Goal: Task Accomplishment & Management: Manage account settings

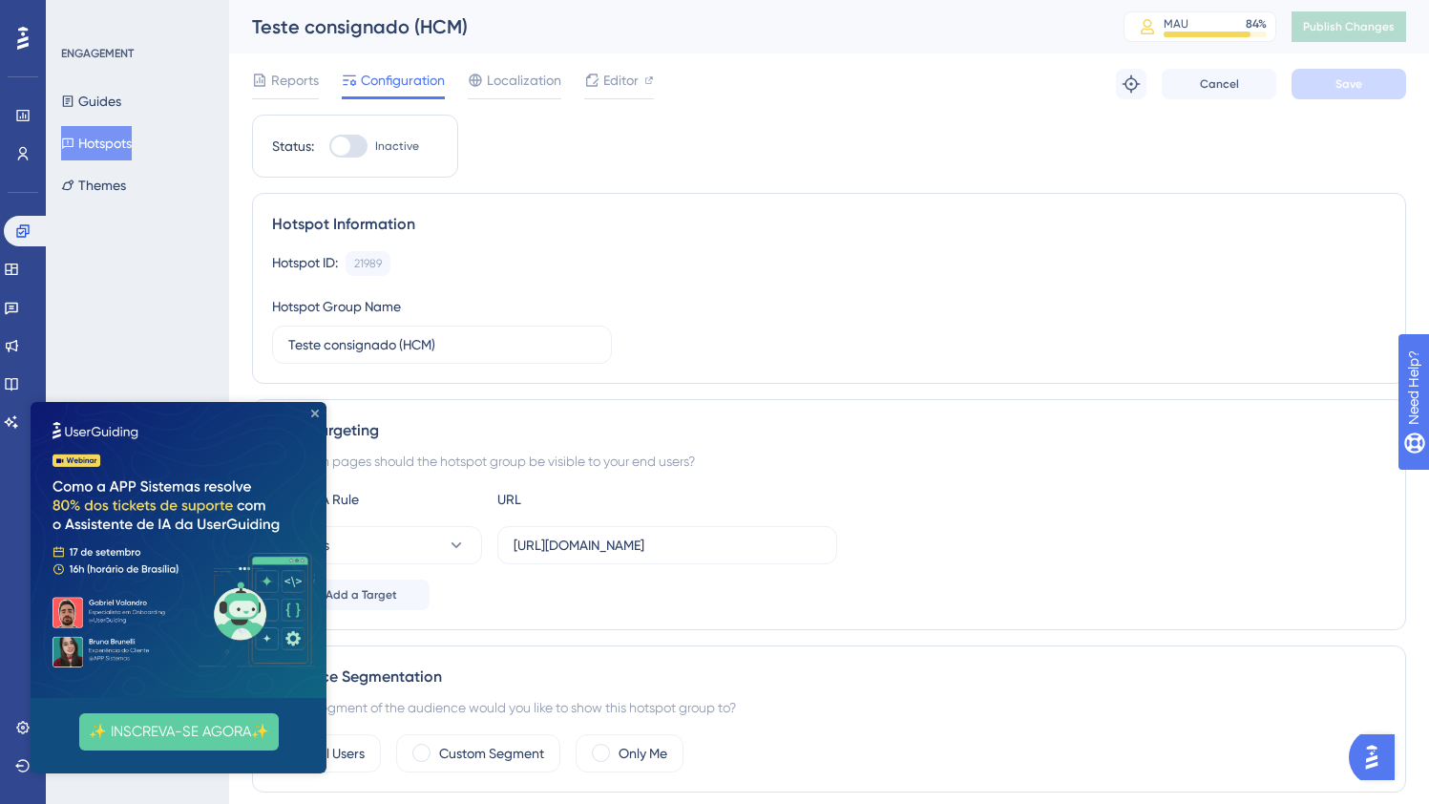
click at [312, 414] on icon "Close Preview" at bounding box center [315, 414] width 8 height 8
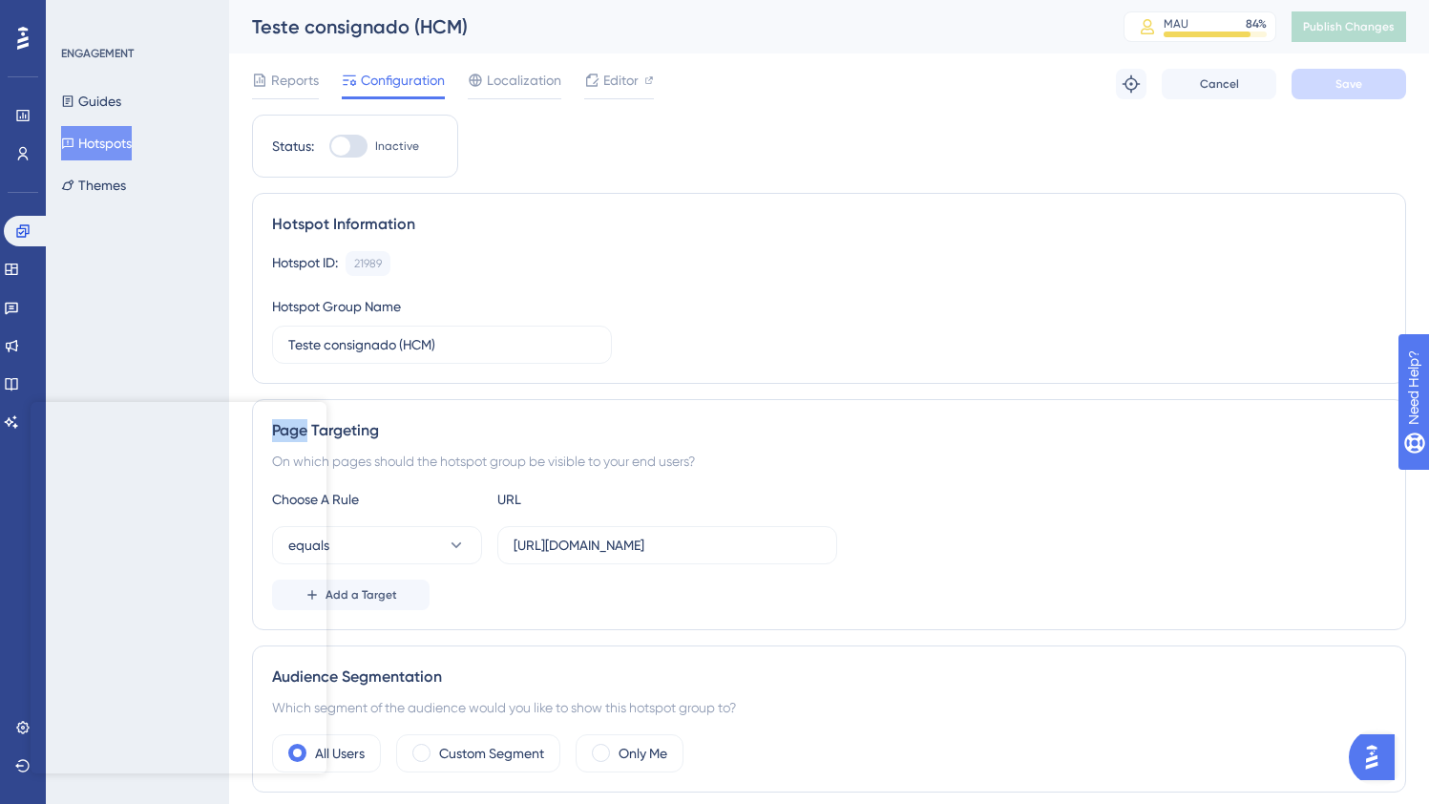
click at [312, 414] on div "Page Targeting On which pages should the hotspot group be visible to your end u…" at bounding box center [829, 514] width 1154 height 231
click at [19, 256] on link at bounding box center [11, 269] width 15 height 31
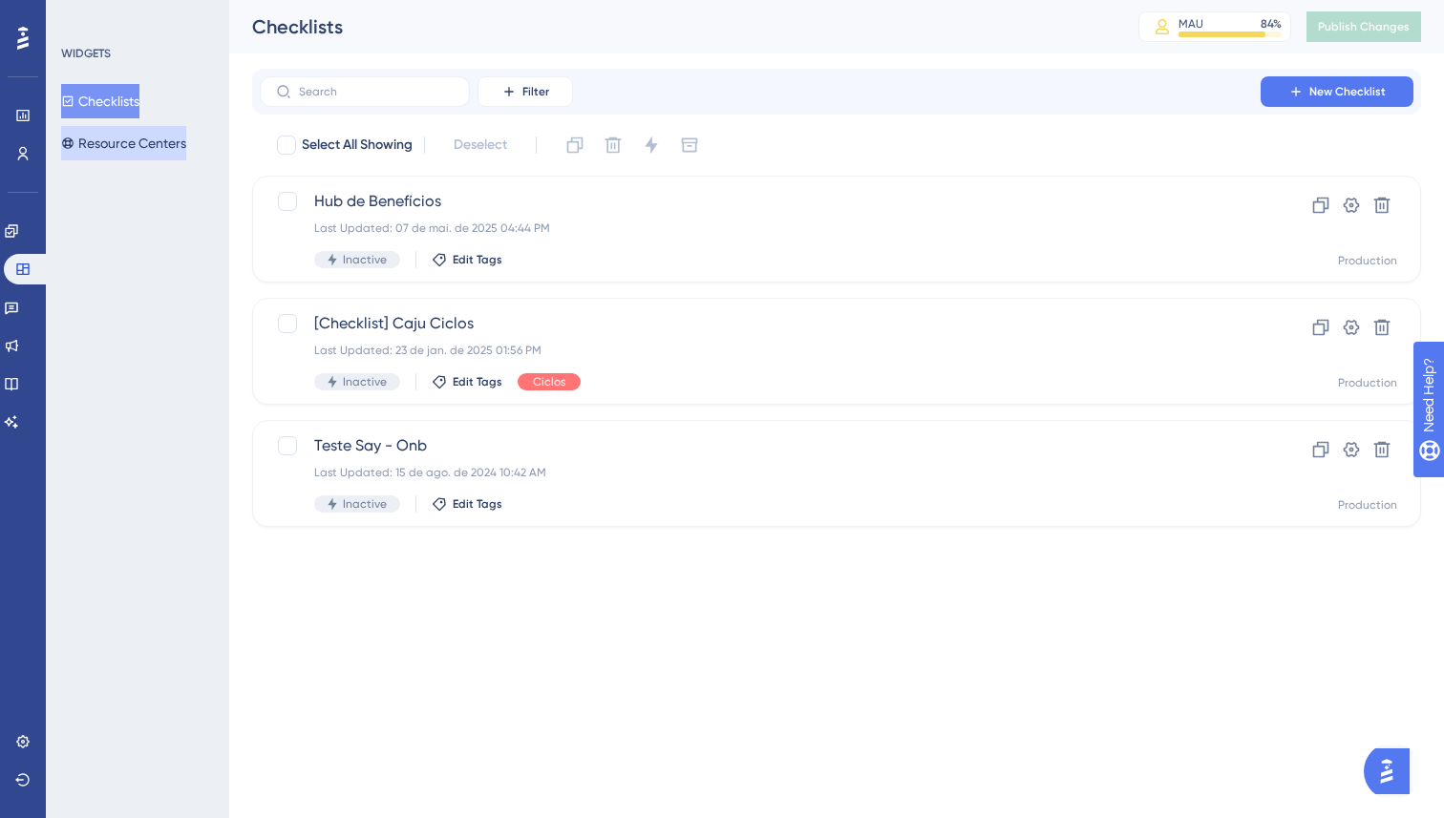
click at [158, 133] on button "Resource Centers" at bounding box center [123, 143] width 125 height 34
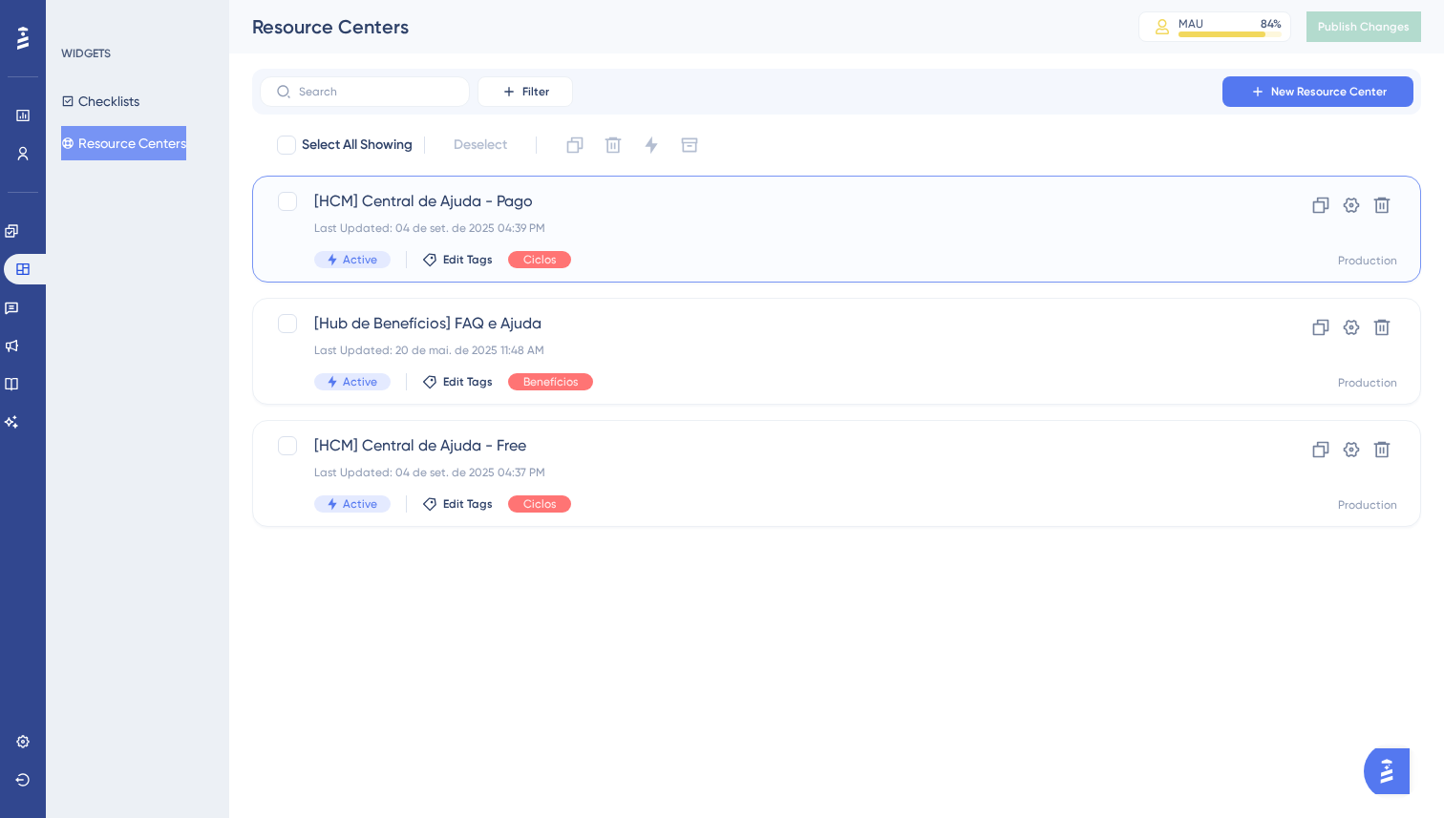
click at [705, 242] on div "[HCM] Central de Ajuda - Pago Last Updated: 04 de set. de 2025 04:39 PM Active …" at bounding box center [760, 229] width 892 height 78
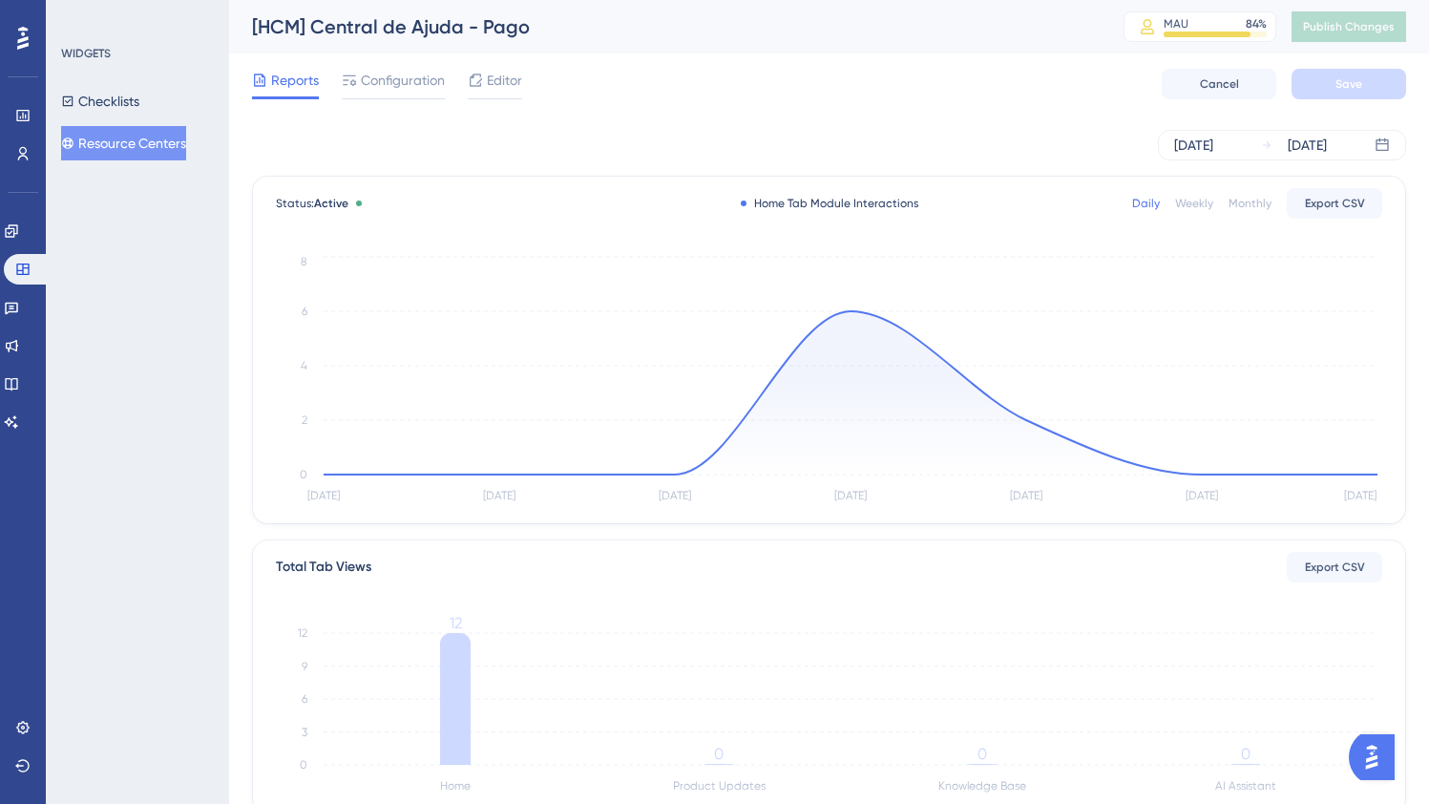
click at [403, 58] on div "Reports Configuration Editor Cancel Save" at bounding box center [829, 83] width 1154 height 61
click at [403, 67] on div "Reports Configuration Editor Cancel Save" at bounding box center [829, 83] width 1154 height 61
click at [399, 81] on span "Configuration" at bounding box center [403, 80] width 84 height 23
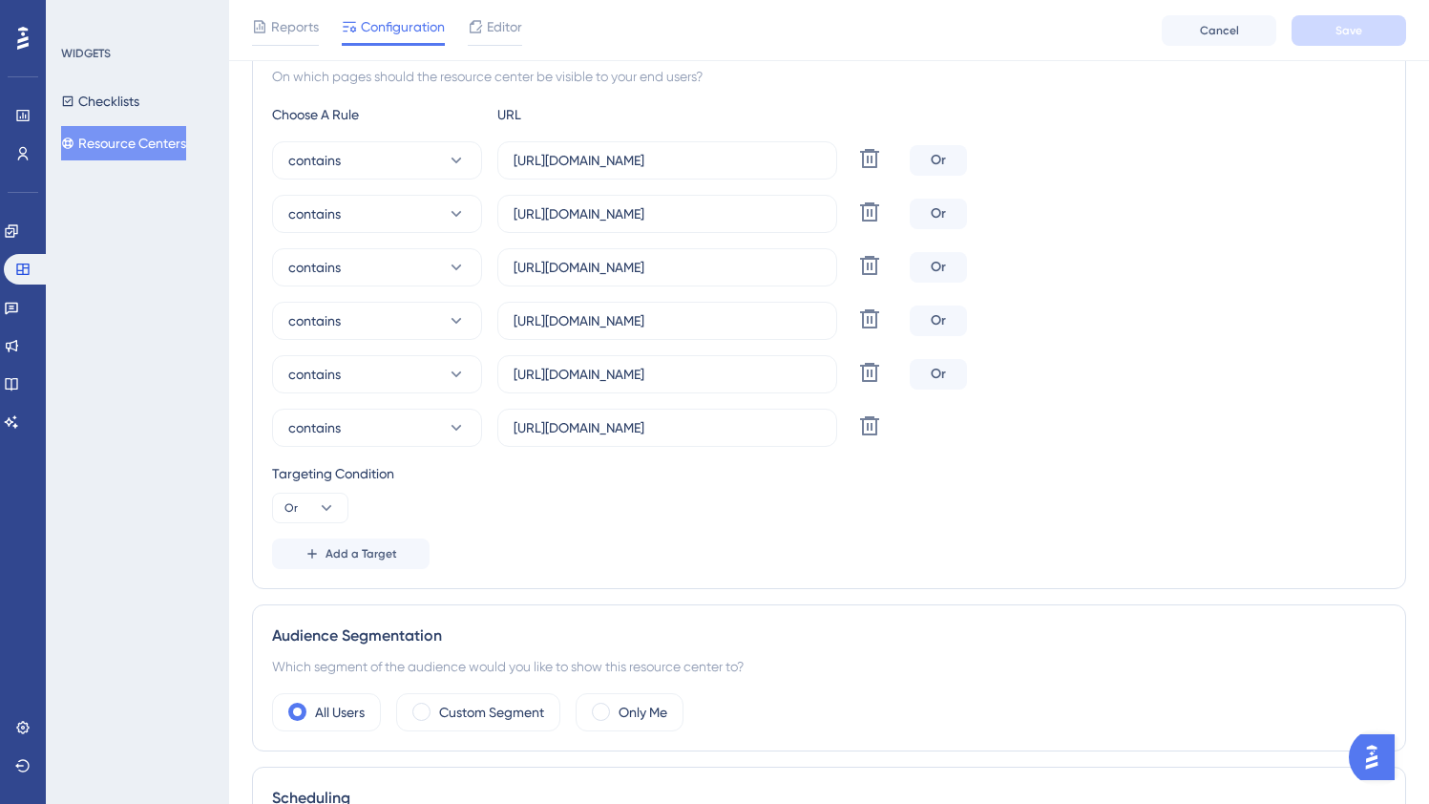
scroll to position [389, 0]
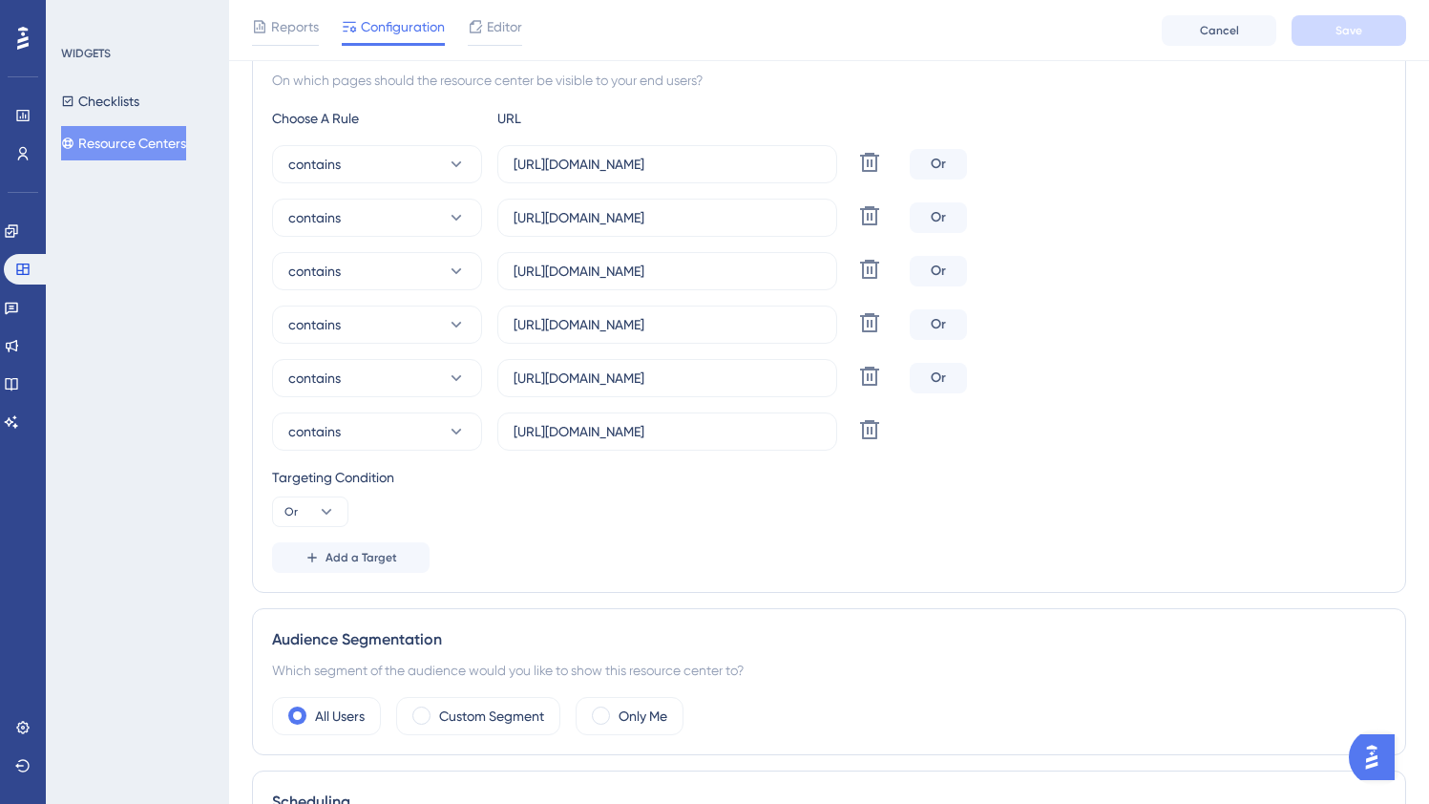
click at [128, 141] on button "Resource Centers" at bounding box center [123, 143] width 125 height 34
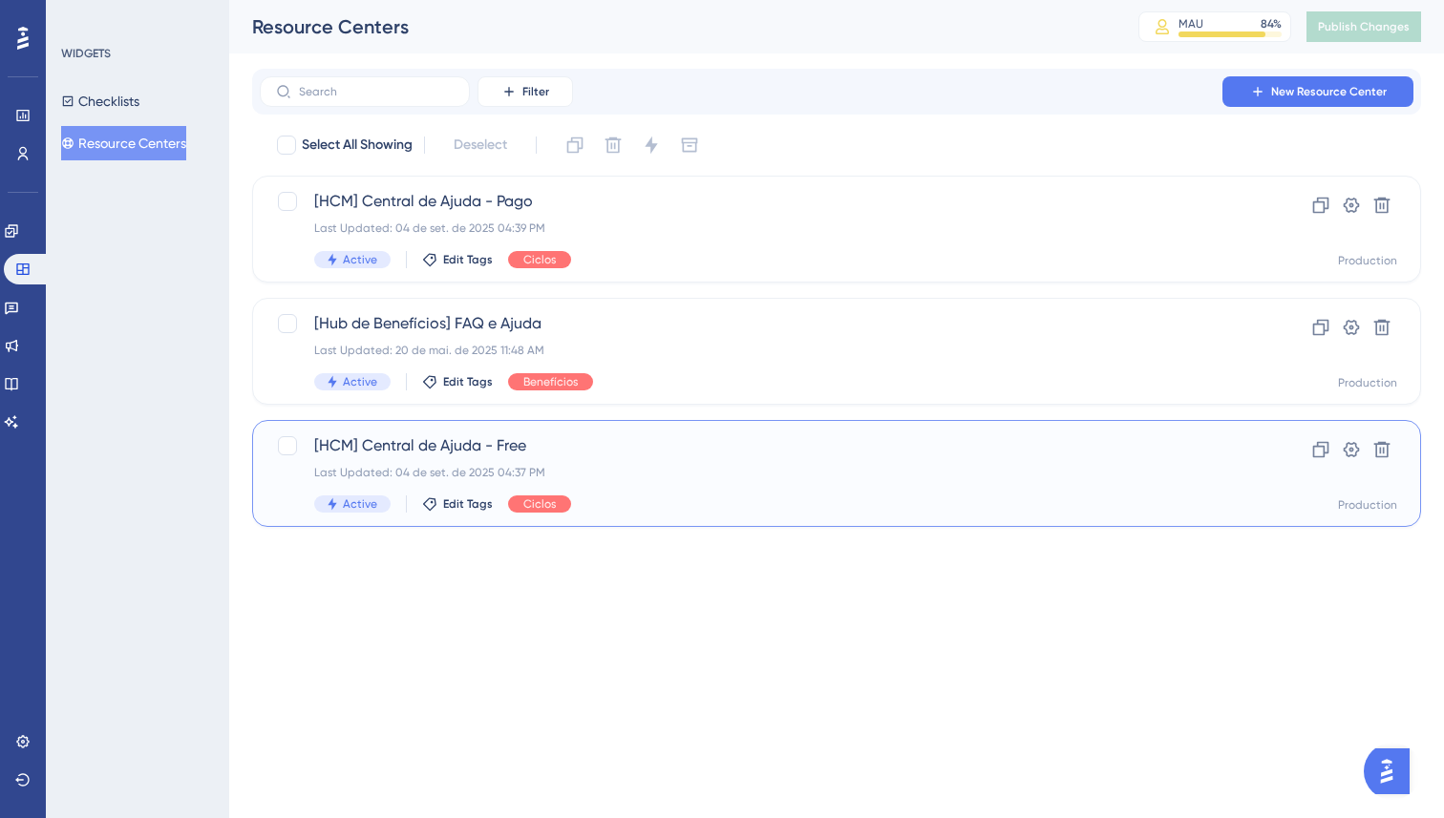
click at [613, 467] on div "Last Updated: 04 de set. de 2025 04:37 PM" at bounding box center [760, 472] width 892 height 15
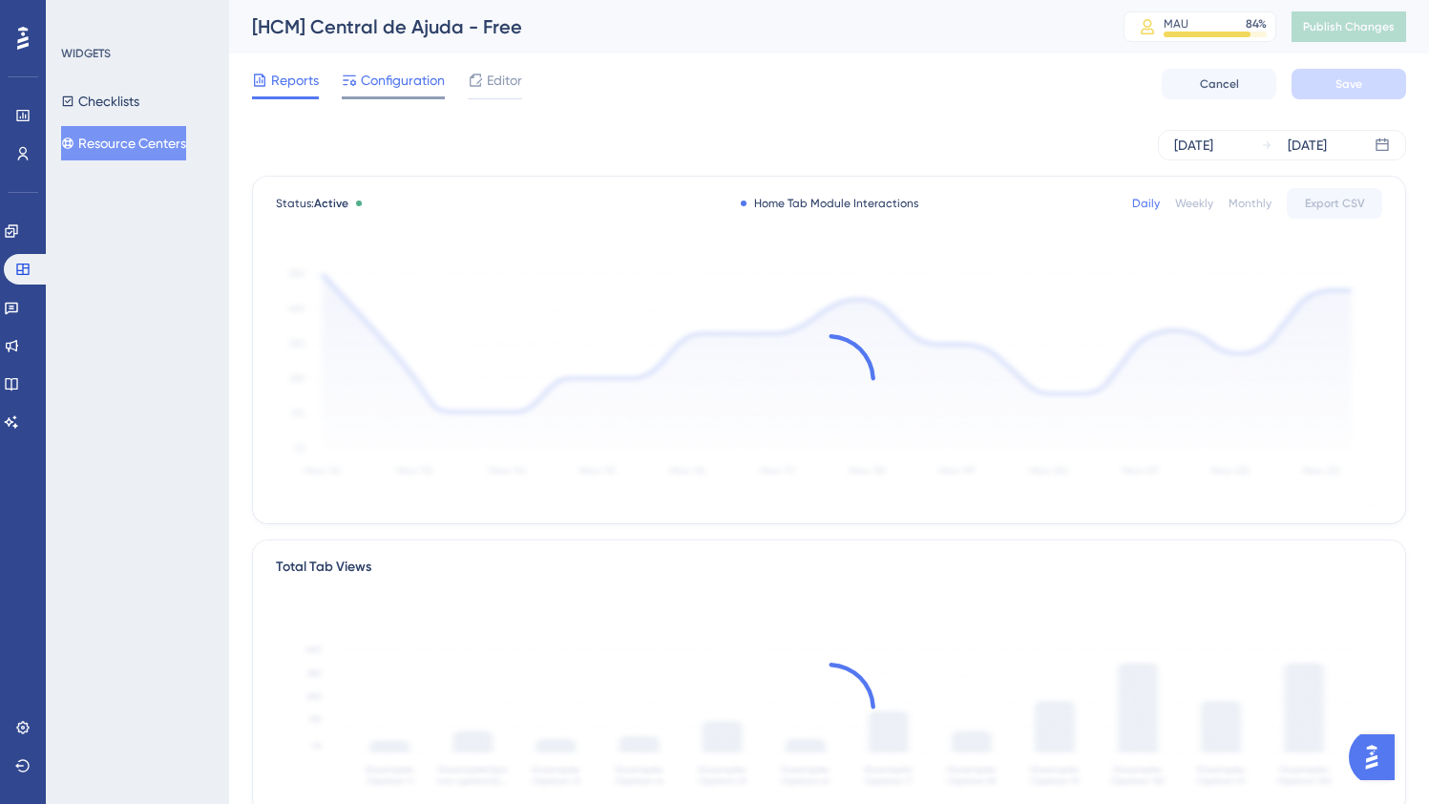
click at [383, 75] on span "Configuration" at bounding box center [403, 80] width 84 height 23
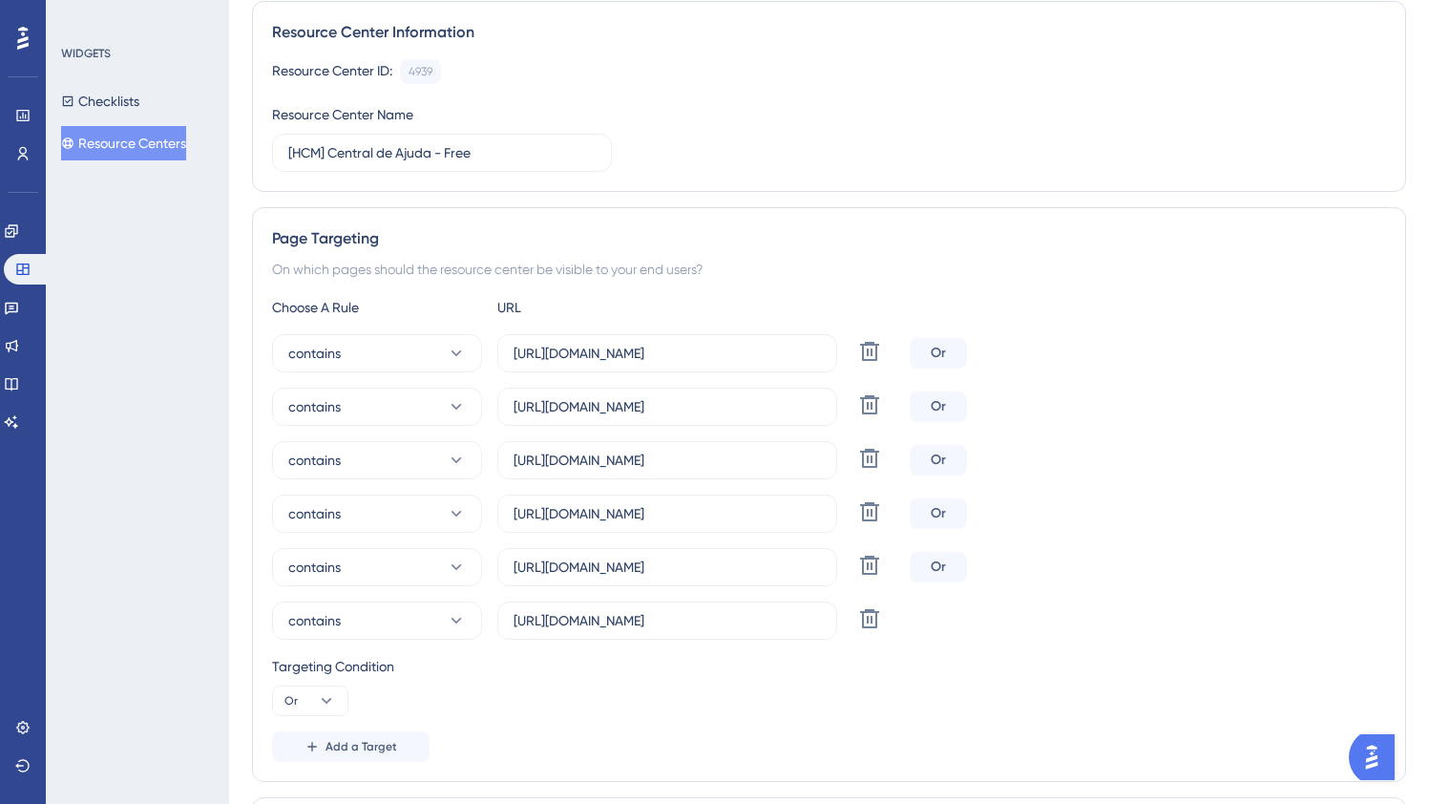
scroll to position [269, 0]
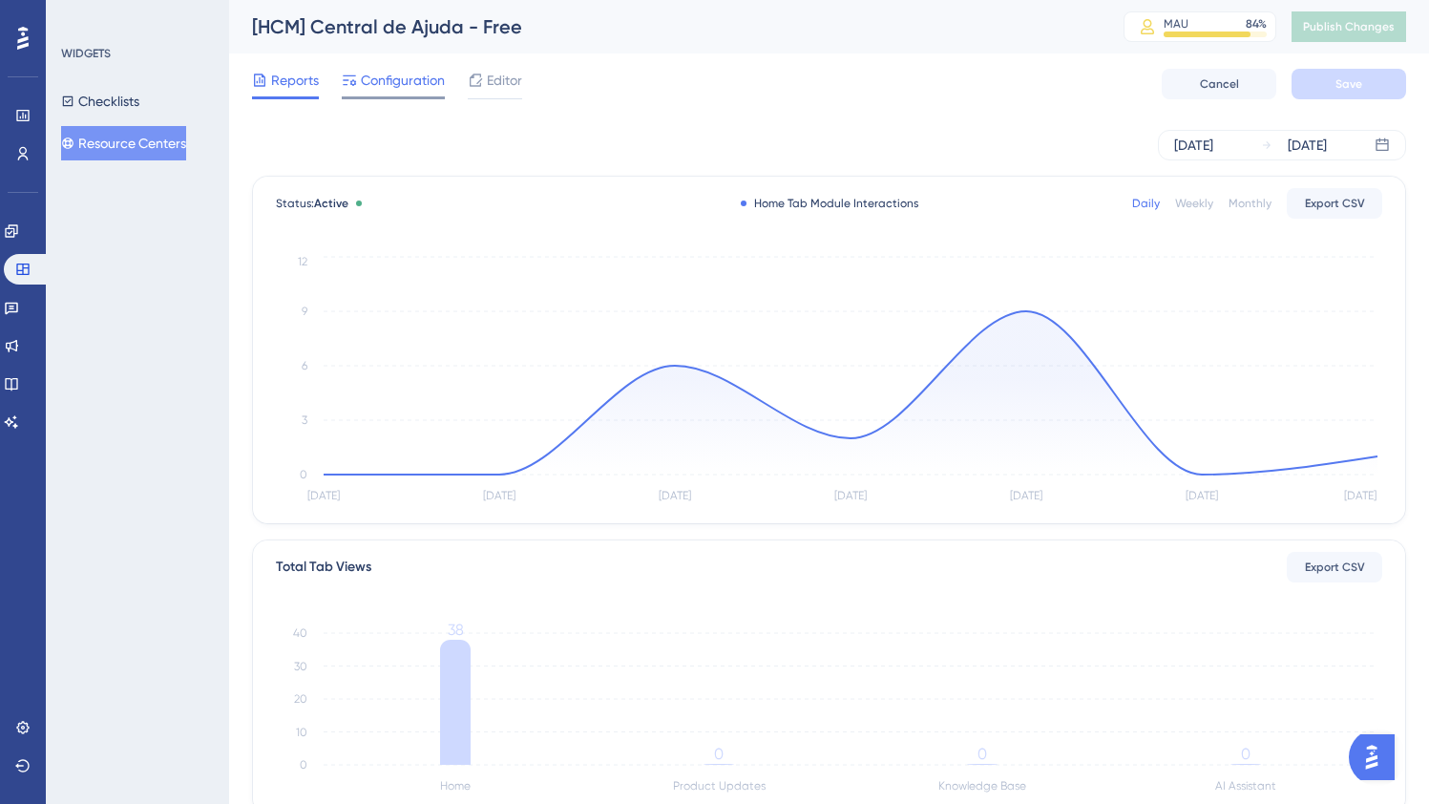
click at [386, 82] on span "Configuration" at bounding box center [403, 80] width 84 height 23
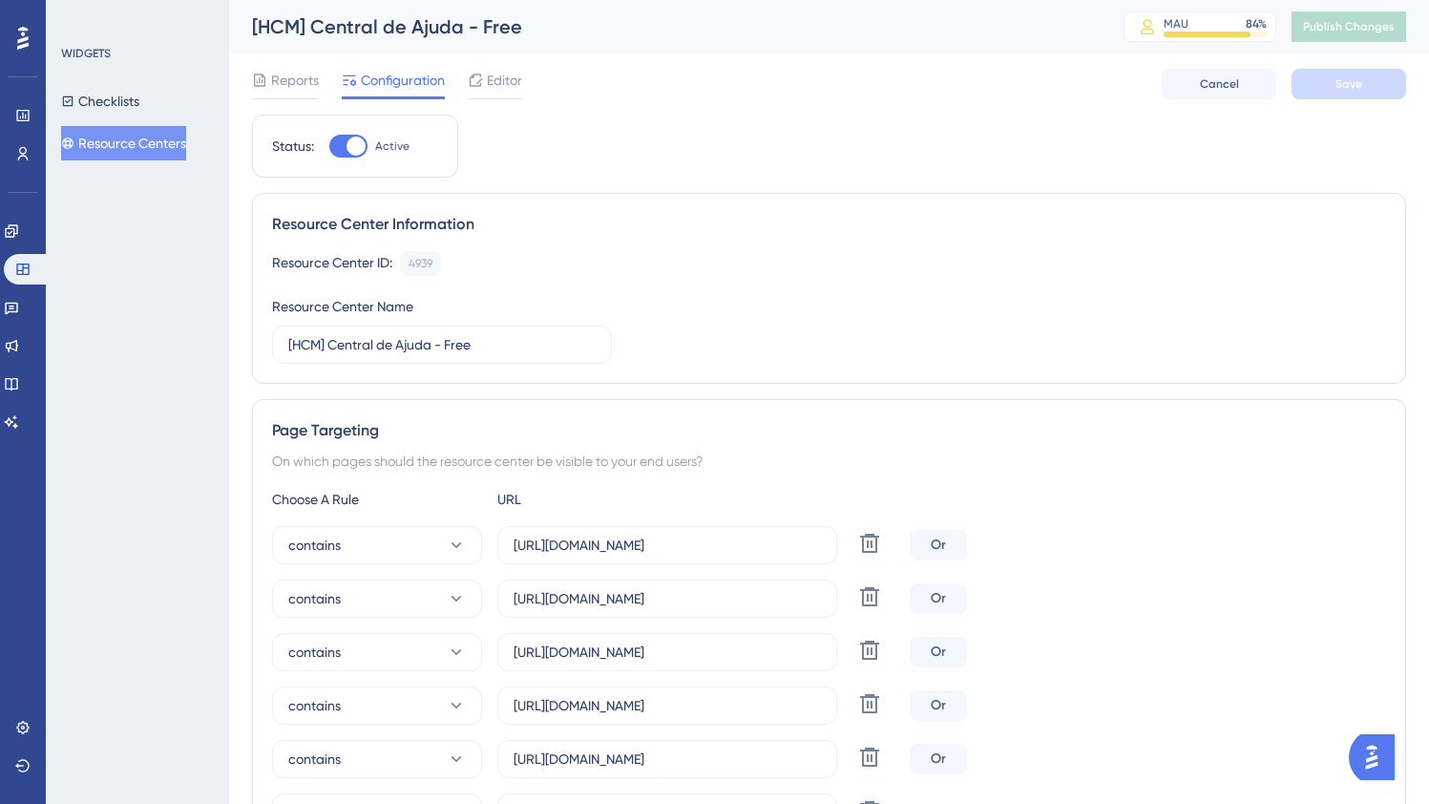
click at [121, 127] on button "Resource Centers" at bounding box center [123, 143] width 125 height 34
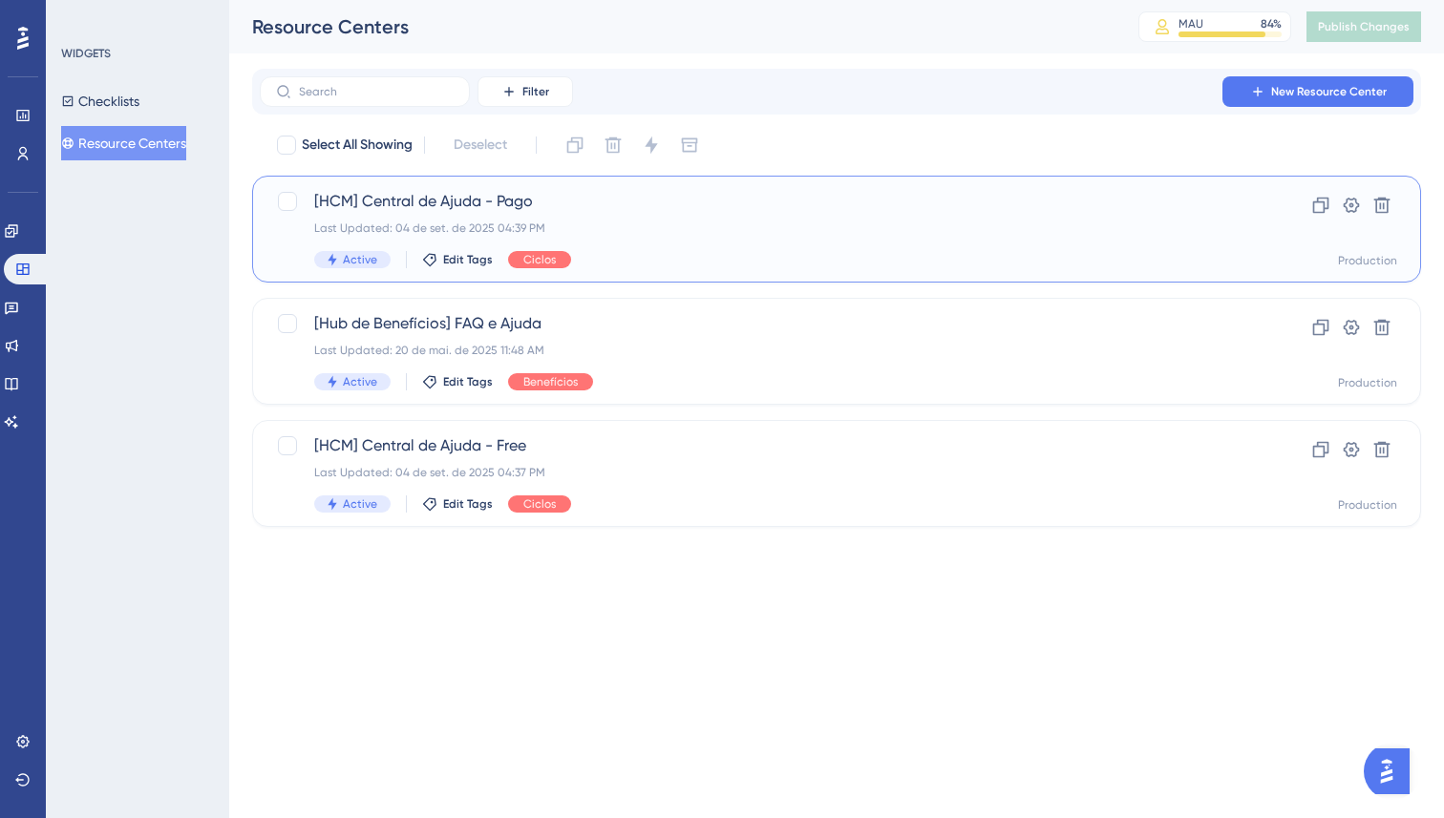
click at [653, 214] on div "[HCM] Central de Ajuda - Pago Last Updated: 04 de set. de 2025 04:39 PM Active …" at bounding box center [760, 229] width 892 height 78
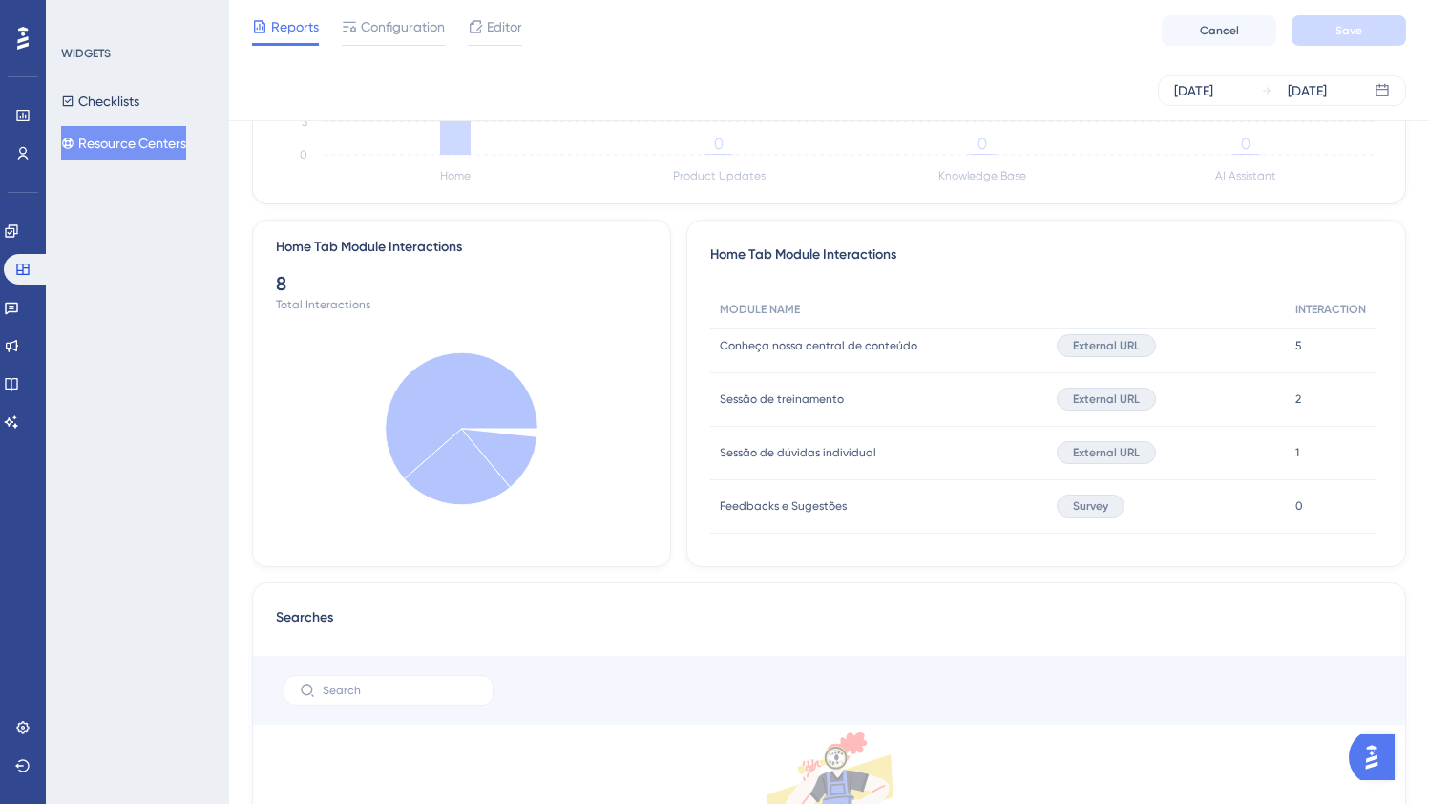
scroll to position [22, 0]
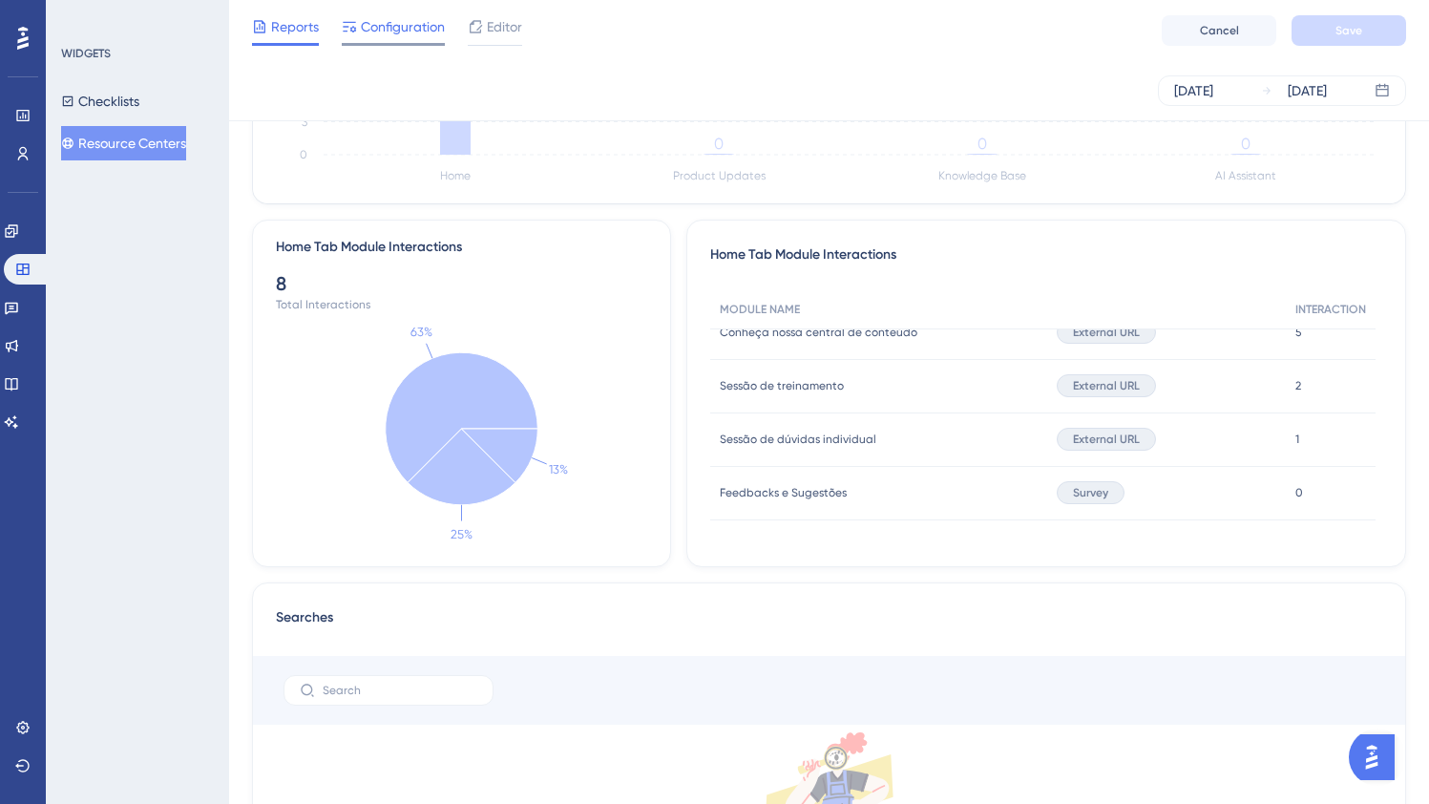
click at [373, 19] on span "Configuration" at bounding box center [403, 26] width 84 height 23
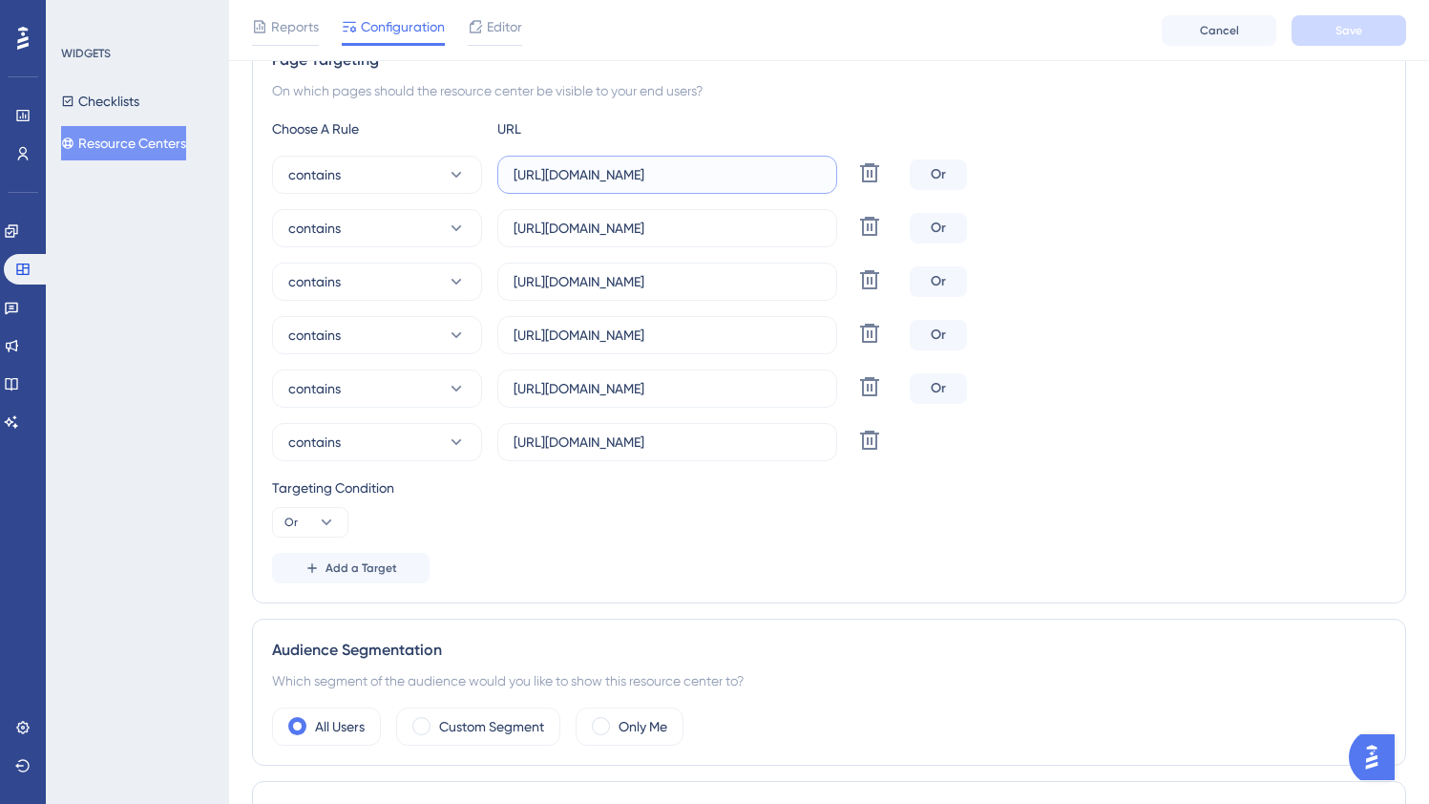
scroll to position [0, 38]
drag, startPoint x: 816, startPoint y: 172, endPoint x: 1116, endPoint y: 173, distance: 299.8
click at [1112, 173] on div "contains [URL][DOMAIN_NAME] Delete Or" at bounding box center [829, 175] width 1114 height 38
drag, startPoint x: 738, startPoint y: 229, endPoint x: 1143, endPoint y: 243, distance: 405.0
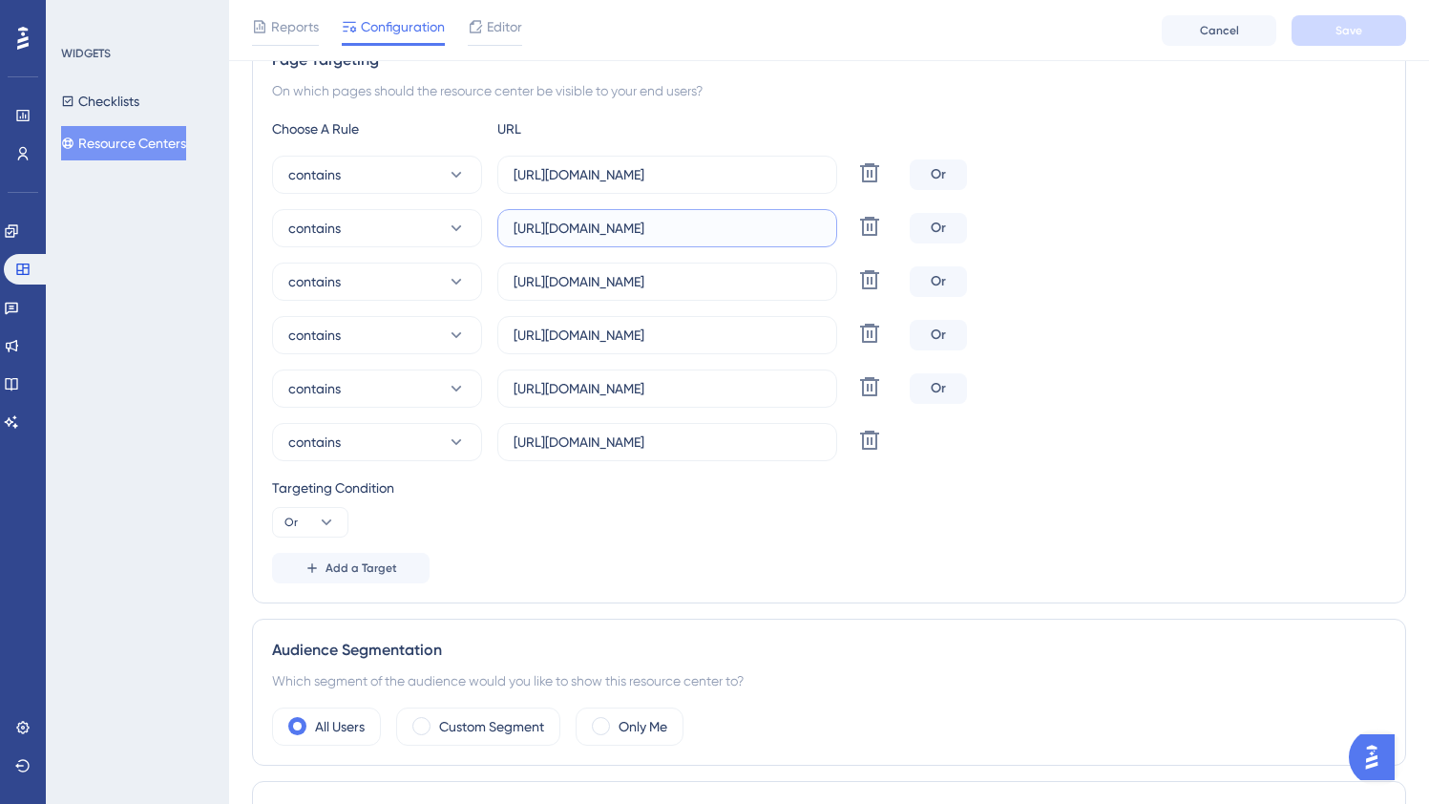
click at [1043, 227] on div "contains [URL][DOMAIN_NAME] Delete Or" at bounding box center [829, 228] width 1114 height 38
click at [1144, 243] on div "contains [URL][DOMAIN_NAME] Delete Or" at bounding box center [829, 228] width 1114 height 38
drag, startPoint x: 693, startPoint y: 283, endPoint x: 1086, endPoint y: 274, distance: 393.4
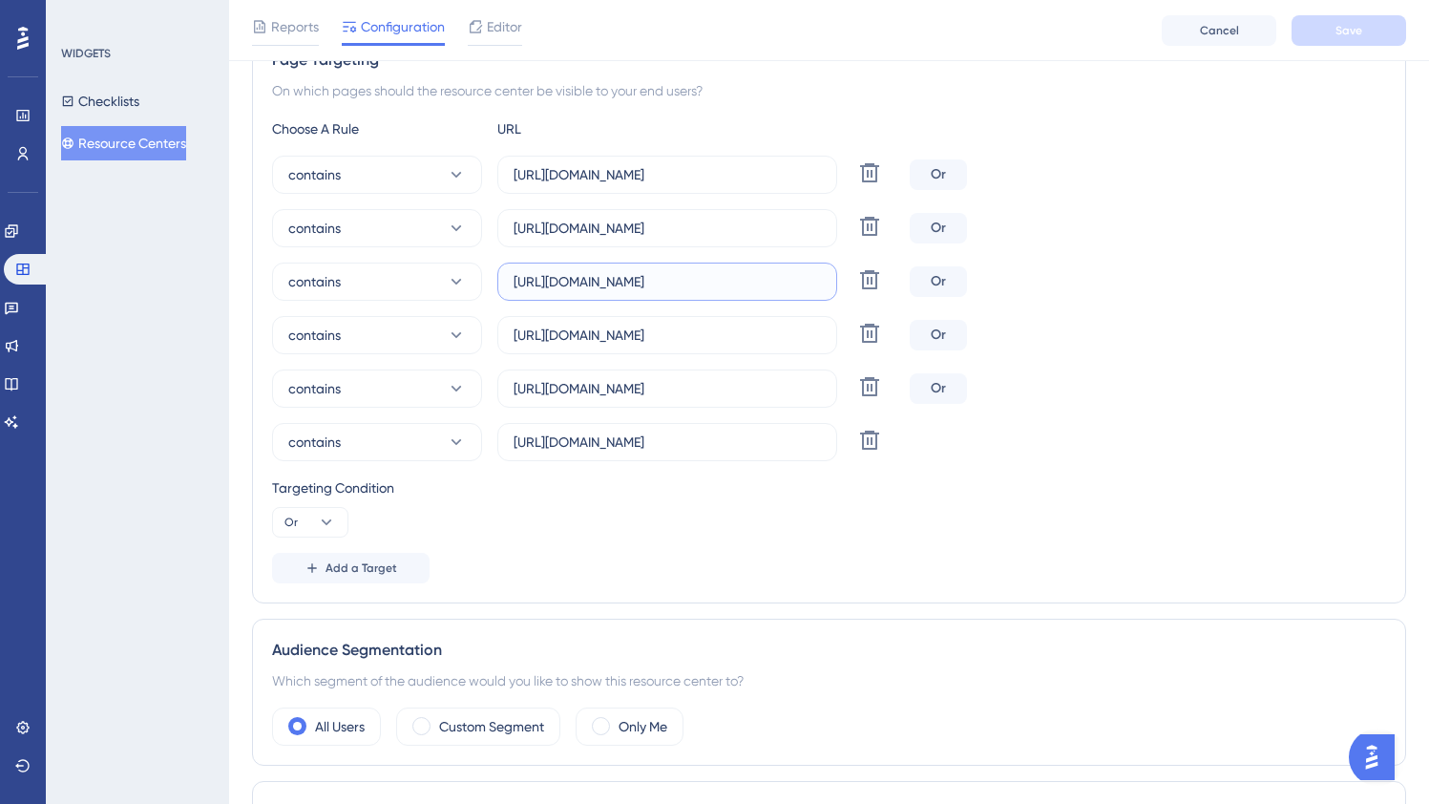
click at [976, 279] on div "contains [URL][DOMAIN_NAME] Delete Or" at bounding box center [829, 282] width 1114 height 38
click at [1109, 272] on div "contains [URL][DOMAIN_NAME] Delete Or" at bounding box center [829, 282] width 1114 height 38
drag, startPoint x: 678, startPoint y: 340, endPoint x: 1144, endPoint y: 324, distance: 466.2
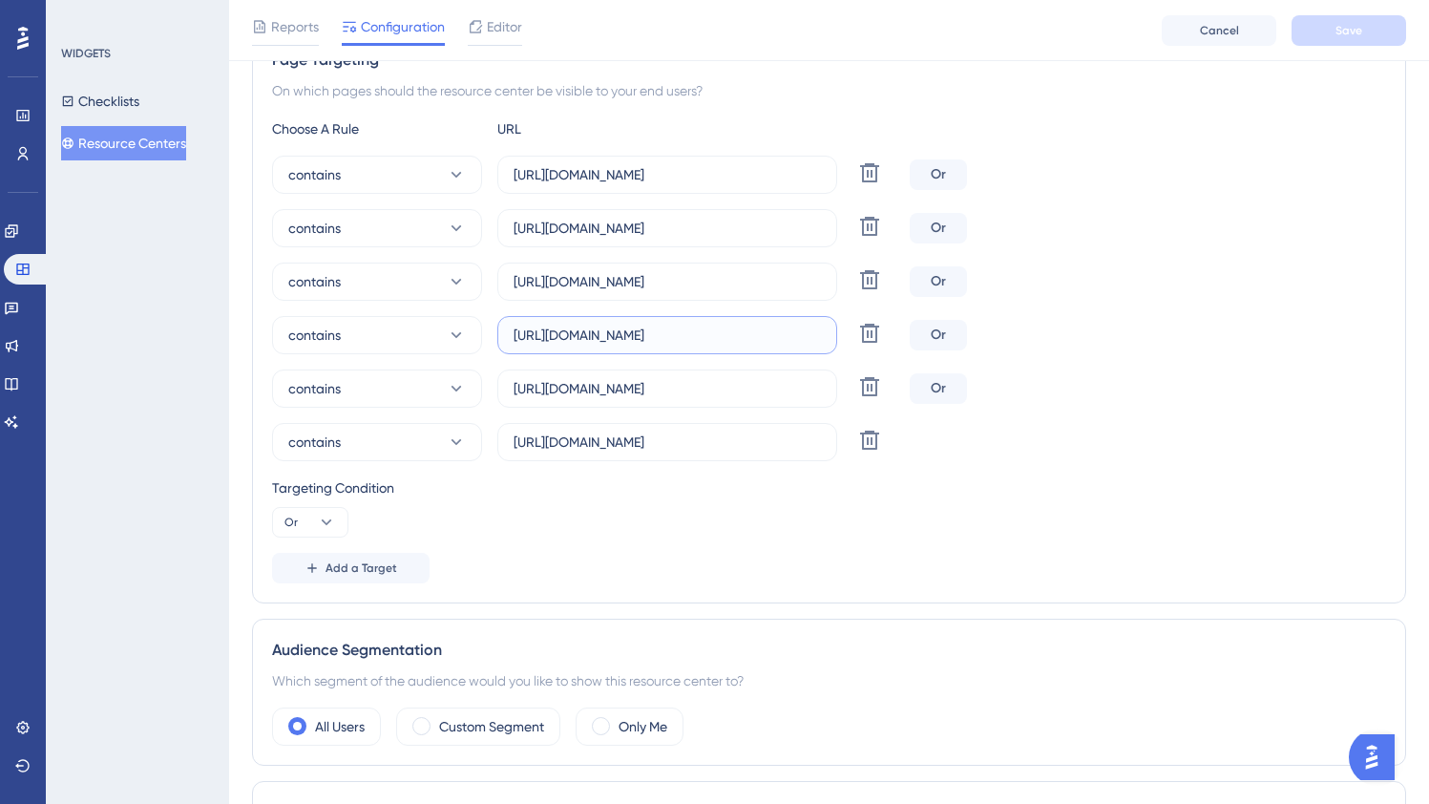
click at [1110, 324] on div "contains [URL][DOMAIN_NAME] Delete Or" at bounding box center [829, 335] width 1114 height 38
click at [1144, 324] on div "contains [URL][DOMAIN_NAME] Delete Or" at bounding box center [829, 335] width 1114 height 38
click at [676, 618] on div "Status: Active Resource Center Information Resource Center ID: 5938 Copy Resour…" at bounding box center [829, 417] width 1154 height 1346
click at [697, 434] on input "[URL][DOMAIN_NAME]" at bounding box center [667, 442] width 307 height 21
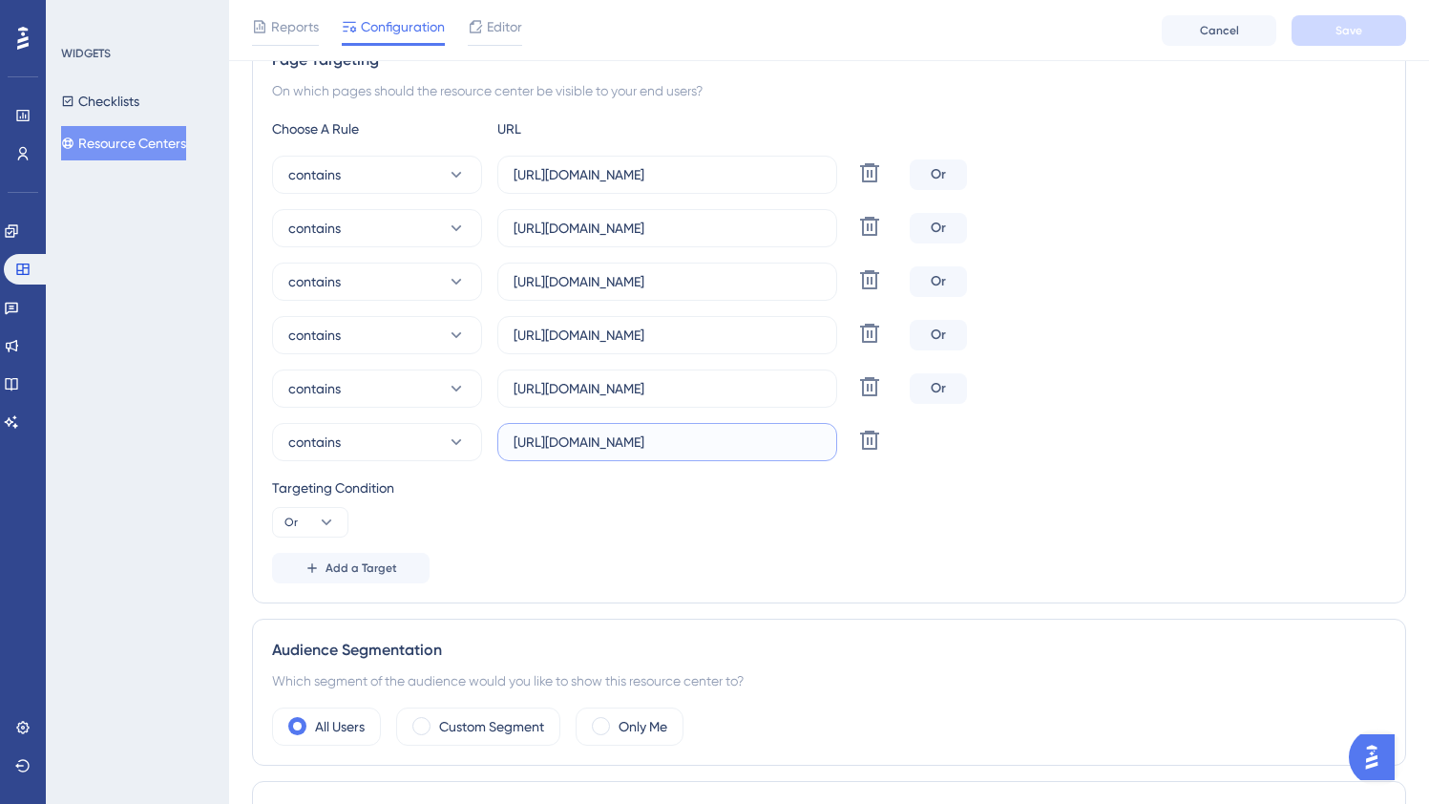
scroll to position [0, 61]
drag, startPoint x: 642, startPoint y: 438, endPoint x: 1015, endPoint y: 450, distance: 373.5
click at [1019, 452] on div "contains [URL][DOMAIN_NAME] Delete" at bounding box center [829, 442] width 1114 height 38
click at [758, 402] on label "[URL][DOMAIN_NAME]" at bounding box center [667, 388] width 340 height 38
click at [758, 399] on input "[URL][DOMAIN_NAME]" at bounding box center [667, 388] width 307 height 21
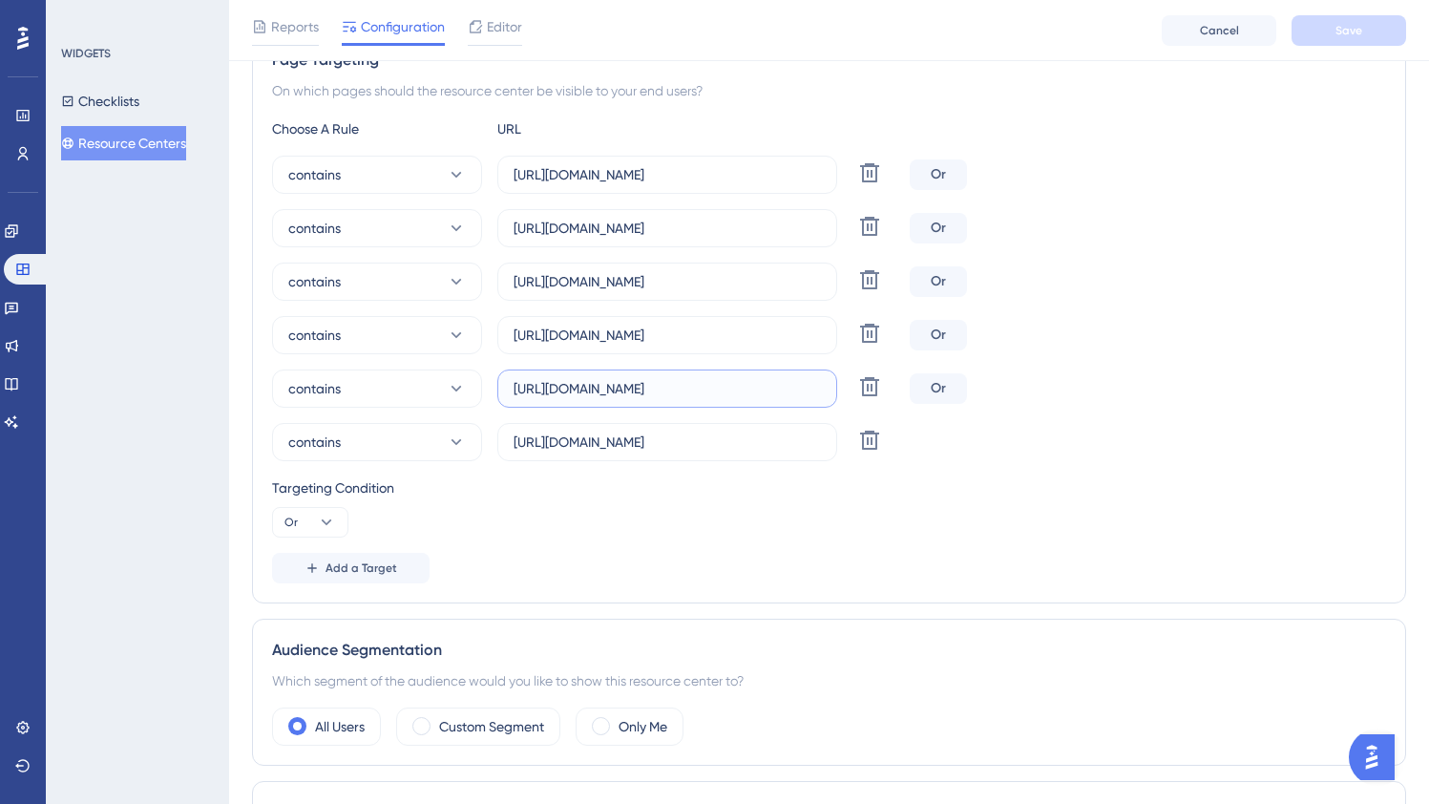
scroll to position [0, 29]
drag, startPoint x: 766, startPoint y: 391, endPoint x: 1014, endPoint y: 391, distance: 248.2
click at [1014, 391] on div "contains [URL][DOMAIN_NAME] Delete Or" at bounding box center [829, 388] width 1114 height 38
click at [720, 335] on input "[URL][DOMAIN_NAME]" at bounding box center [667, 335] width 307 height 21
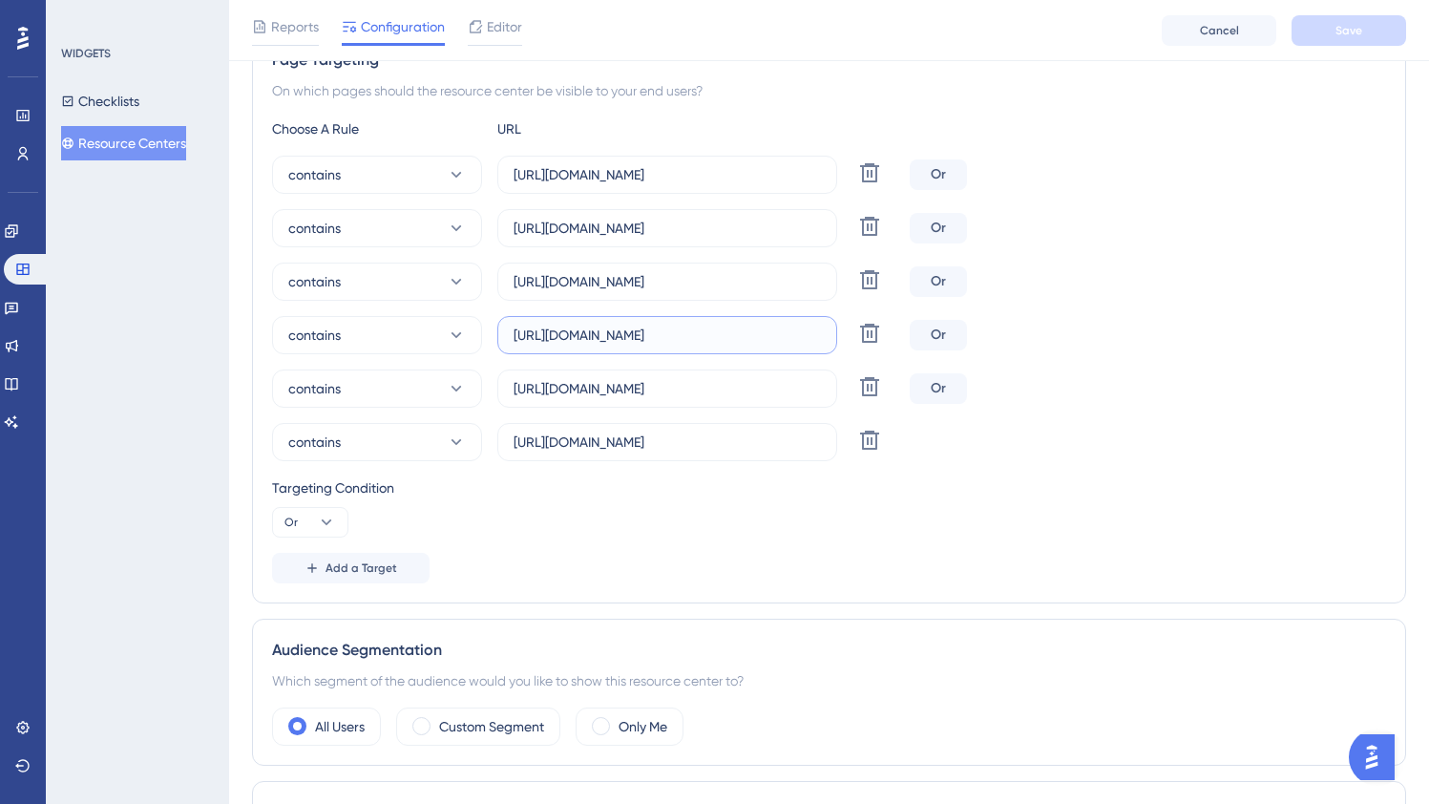
scroll to position [0, 74]
drag, startPoint x: 691, startPoint y: 330, endPoint x: 965, endPoint y: 330, distance: 274.0
click at [1009, 344] on div "contains [URL][DOMAIN_NAME] Delete Or" at bounding box center [829, 335] width 1114 height 38
click at [728, 289] on input "[URL][DOMAIN_NAME]" at bounding box center [667, 281] width 307 height 21
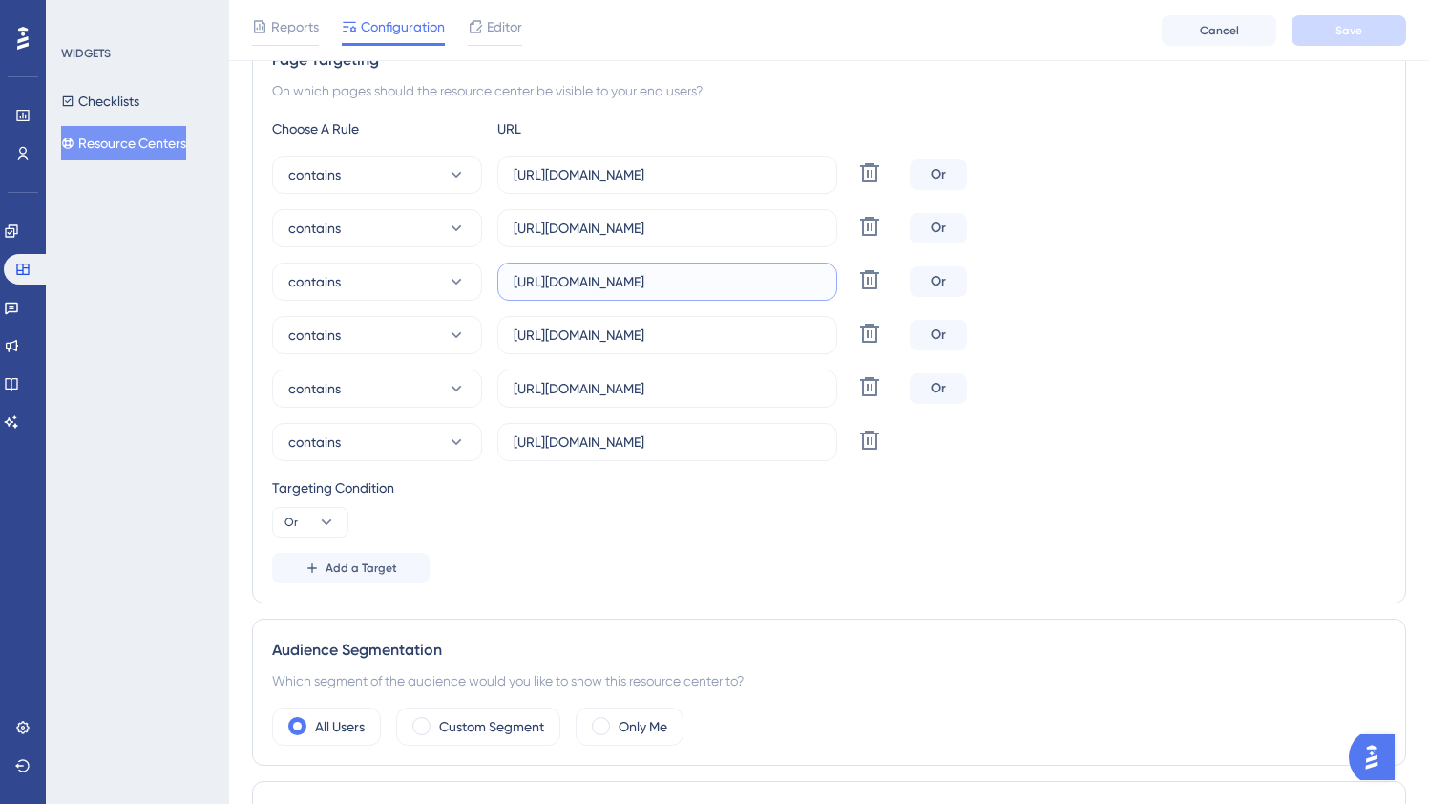
drag, startPoint x: 661, startPoint y: 285, endPoint x: 1142, endPoint y: 305, distance: 481.6
click at [1064, 291] on div "contains [URL][DOMAIN_NAME] Delete Or" at bounding box center [829, 282] width 1114 height 38
click at [1238, 344] on div "contains [URL][DOMAIN_NAME] Delete Or" at bounding box center [829, 335] width 1114 height 38
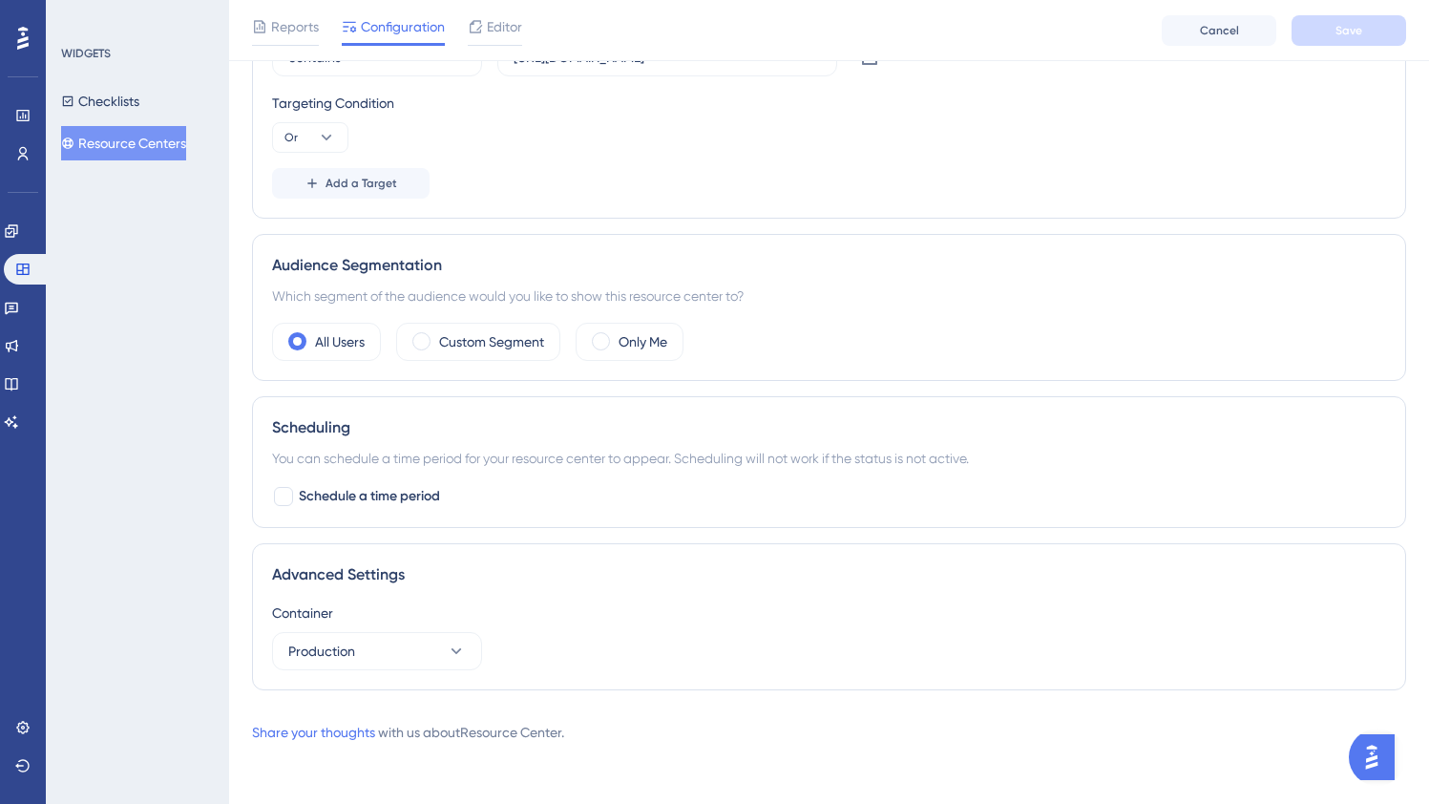
scroll to position [764, 0]
click at [13, 274] on link at bounding box center [27, 269] width 46 height 31
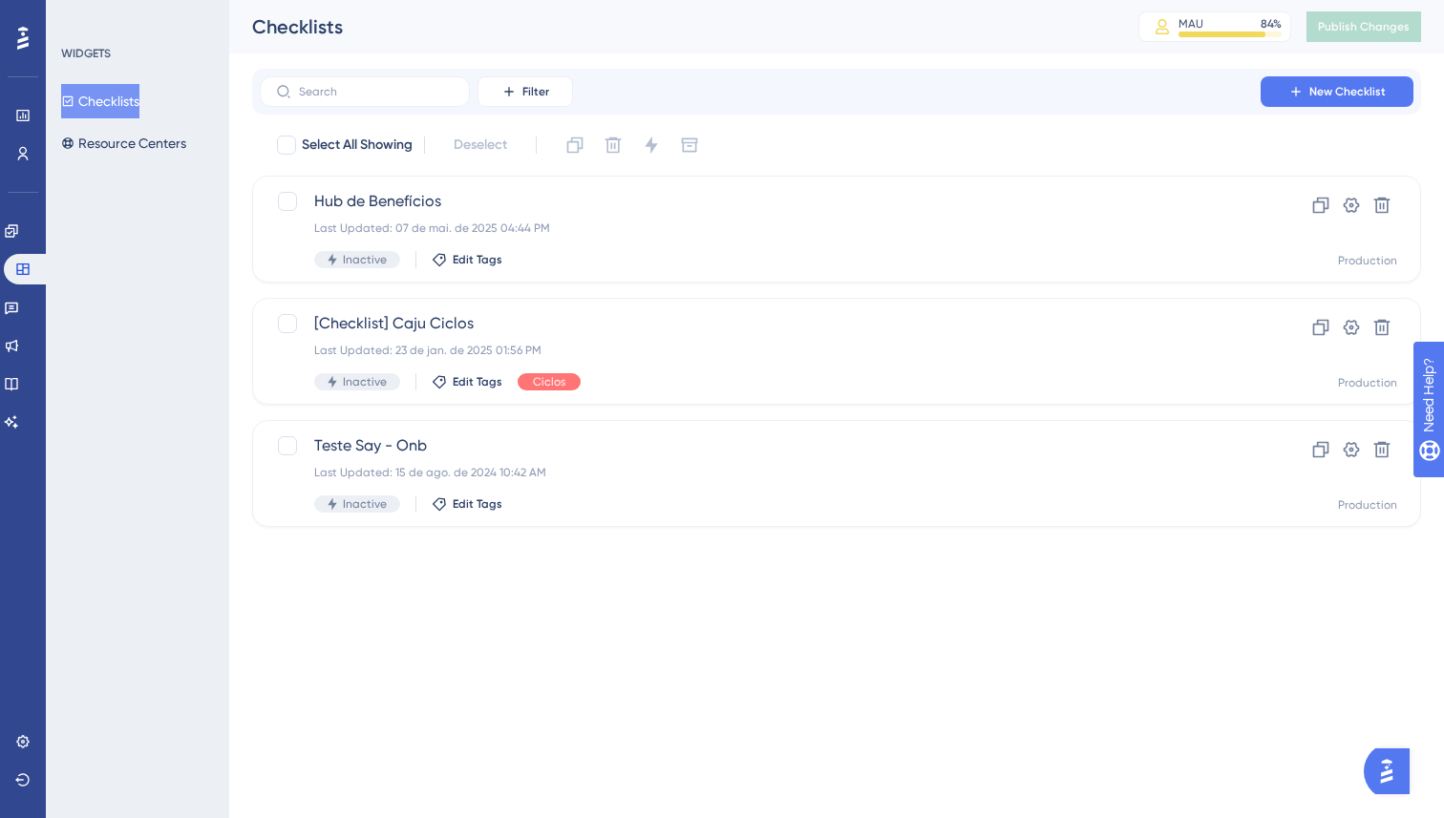
click at [781, 0] on html "Performance Users Engagement Widgets Feedback Product Updates Knowledge Base AI…" at bounding box center [722, 0] width 1444 height 0
click at [811, 570] on div "Performance Users Engagement Widgets Feedback Product Updates Knowledge Base AI…" at bounding box center [722, 294] width 1444 height 588
click at [735, 567] on div "Performance Users Engagement Widgets Feedback Product Updates Knowledge Base AI…" at bounding box center [722, 294] width 1444 height 588
